Goal: Leave review/rating

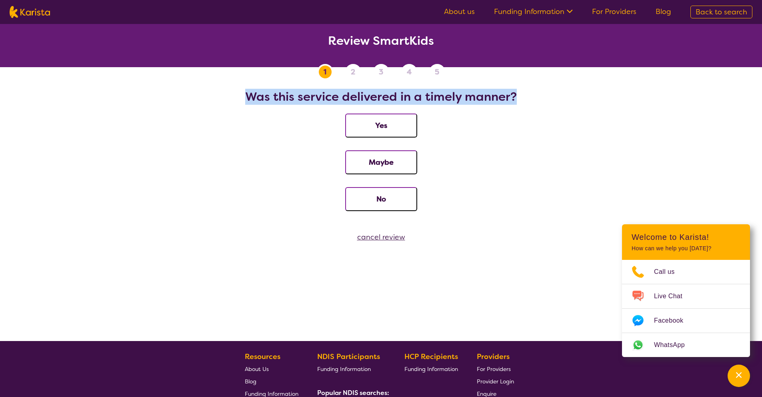
drag, startPoint x: 246, startPoint y: 96, endPoint x: 534, endPoint y: 96, distance: 287.8
click at [534, 96] on h2 "Was this service delivered in a timely manner?" at bounding box center [381, 97] width 742 height 14
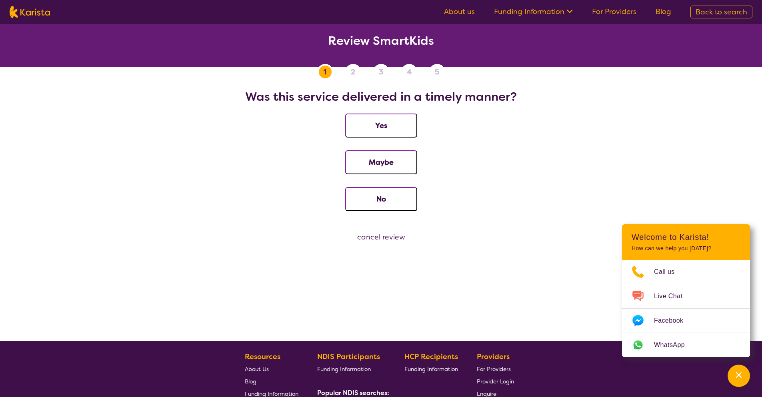
click at [664, 94] on h2 "Was this service delivered in a timely manner?" at bounding box center [381, 97] width 742 height 14
click at [387, 126] on button "Yes" at bounding box center [381, 126] width 72 height 24
click at [214, 91] on h2 "Was the service delivered in a safe and friendly manner?" at bounding box center [381, 97] width 742 height 14
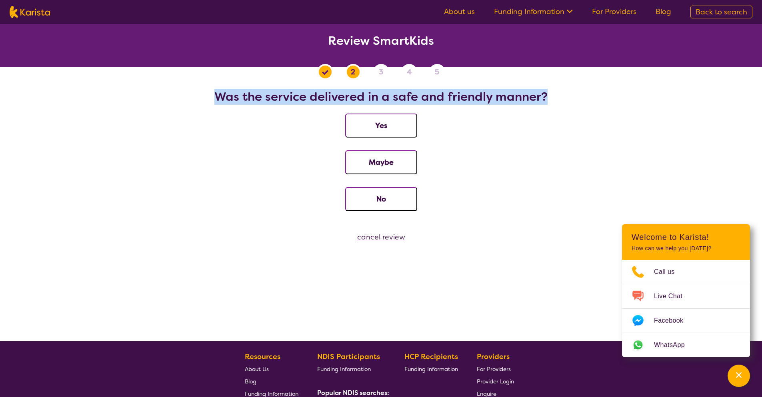
drag, startPoint x: 217, startPoint y: 96, endPoint x: 486, endPoint y: 100, distance: 269.1
click at [579, 97] on h2 "Was the service delivered in a safe and friendly manner?" at bounding box center [381, 97] width 742 height 14
click at [378, 124] on button "Yes" at bounding box center [381, 126] width 72 height 24
drag, startPoint x: 199, startPoint y: 96, endPoint x: 569, endPoint y: 96, distance: 370.6
click at [569, 96] on h2 "Do you feel the provider communicated with you effectively?" at bounding box center [381, 97] width 742 height 14
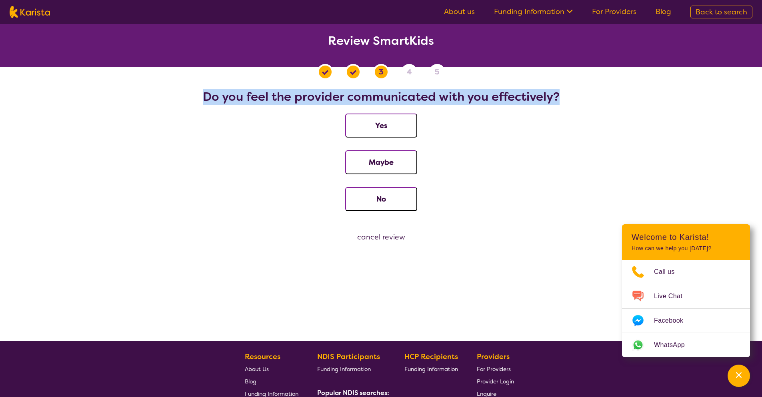
click at [393, 136] on button "Yes" at bounding box center [381, 126] width 72 height 24
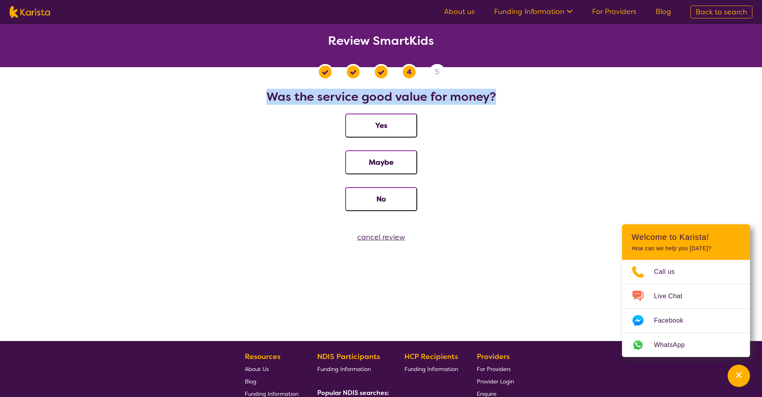
drag, startPoint x: 267, startPoint y: 96, endPoint x: 527, endPoint y: 96, distance: 259.4
click at [527, 96] on h2 "Was the service good value for money?" at bounding box center [381, 97] width 742 height 14
click at [399, 129] on button "Yes" at bounding box center [381, 126] width 72 height 24
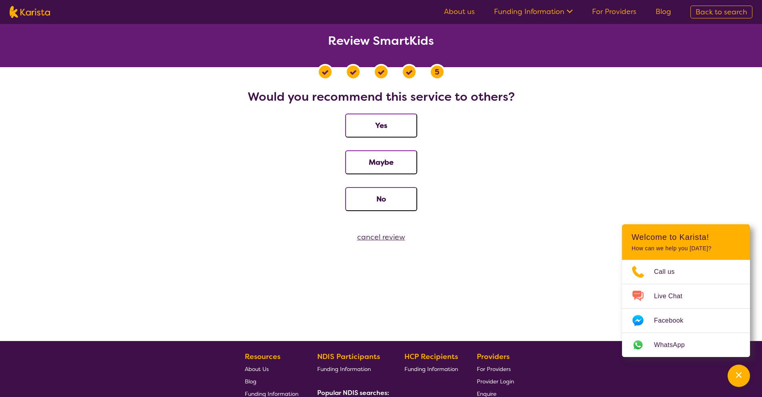
click at [399, 129] on button "Yes" at bounding box center [381, 126] width 72 height 24
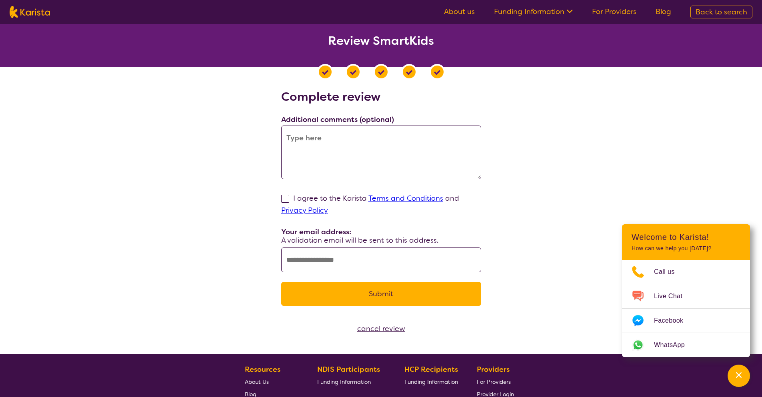
click at [284, 196] on span at bounding box center [285, 199] width 8 height 8
click at [328, 207] on input "I agree to the Karista Terms and Conditions and Privacy Policy" at bounding box center [330, 209] width 5 height 5
checkbox input "true"
click at [395, 295] on button "Submit" at bounding box center [381, 294] width 200 height 24
